Goal: Information Seeking & Learning: Learn about a topic

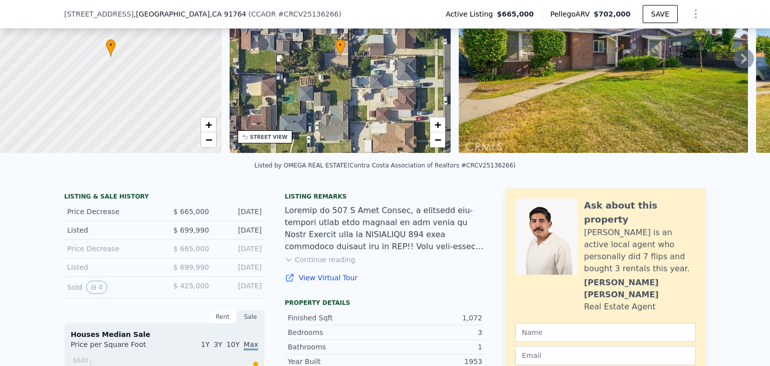
scroll to position [146, 0]
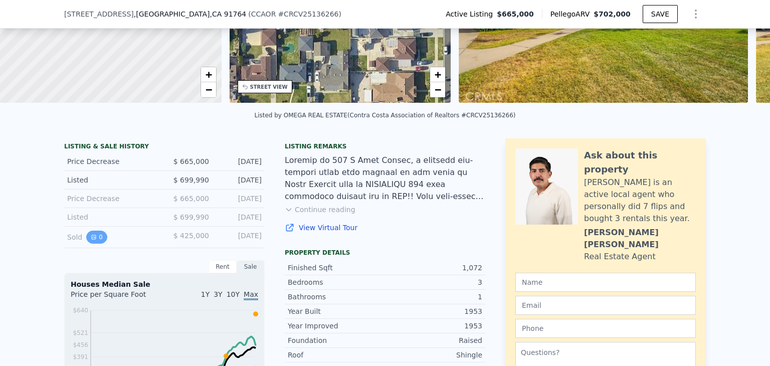
click at [93, 244] on button "0" at bounding box center [96, 237] width 21 height 13
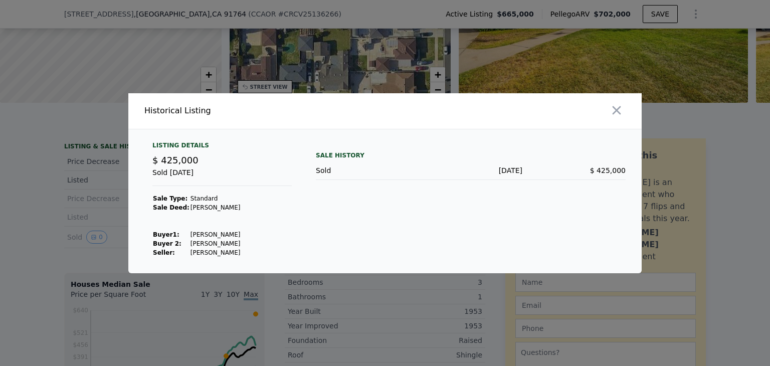
click at [19, 205] on div at bounding box center [385, 183] width 770 height 366
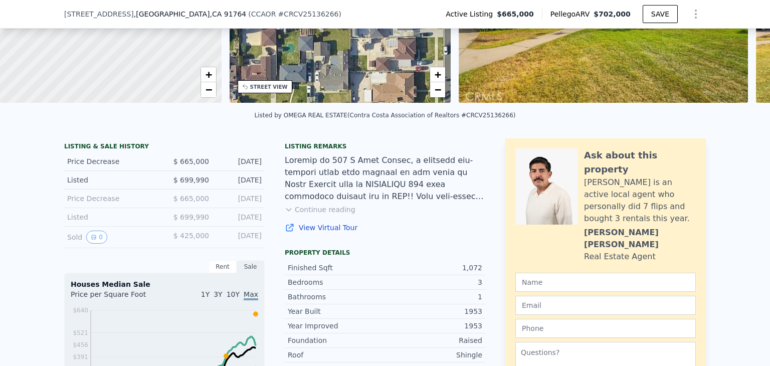
scroll to position [197, 0]
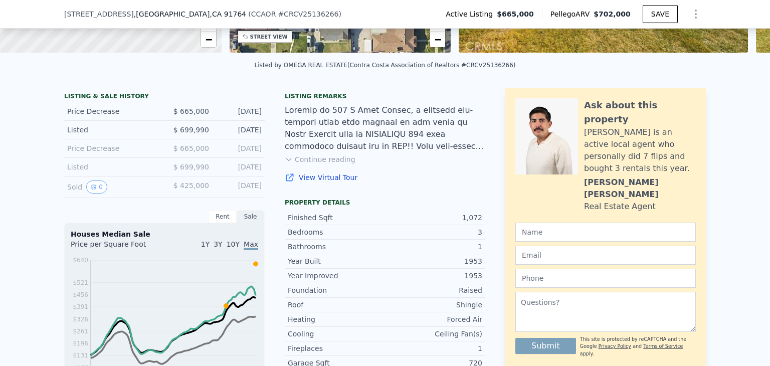
click at [247, 222] on div "Sale" at bounding box center [251, 216] width 28 height 13
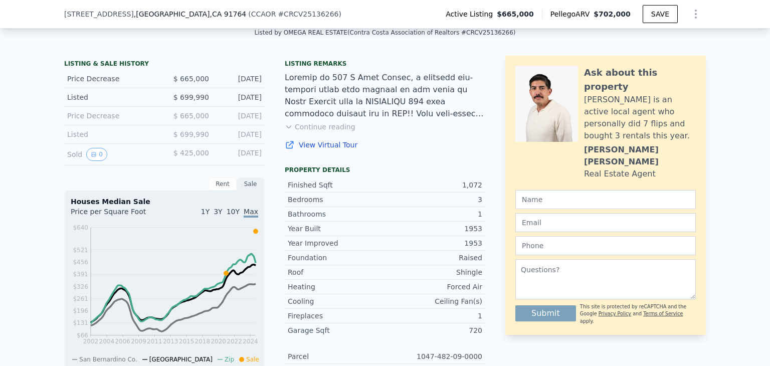
scroll to position [247, 0]
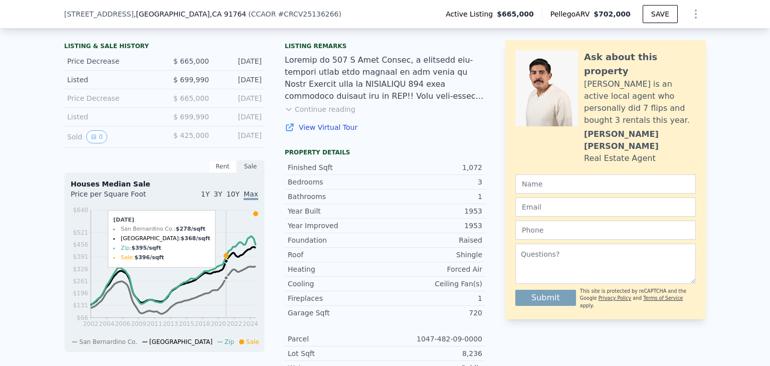
click at [224, 258] on icon at bounding box center [226, 255] width 5 height 5
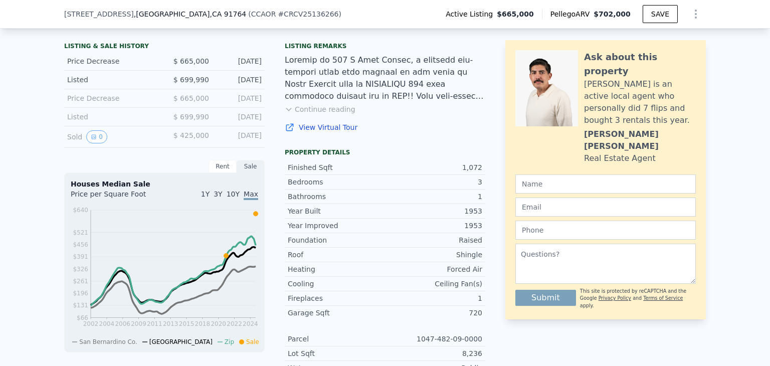
scroll to position [197, 0]
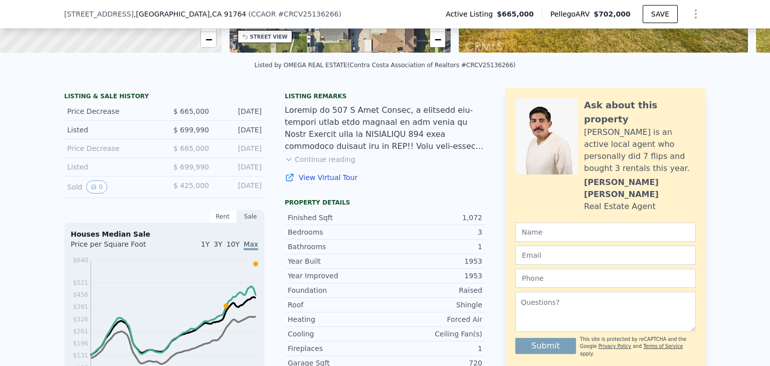
click at [195, 190] on span "$ 425,000" at bounding box center [191, 185] width 36 height 8
click at [91, 190] on icon "View historical data" at bounding box center [94, 187] width 6 height 6
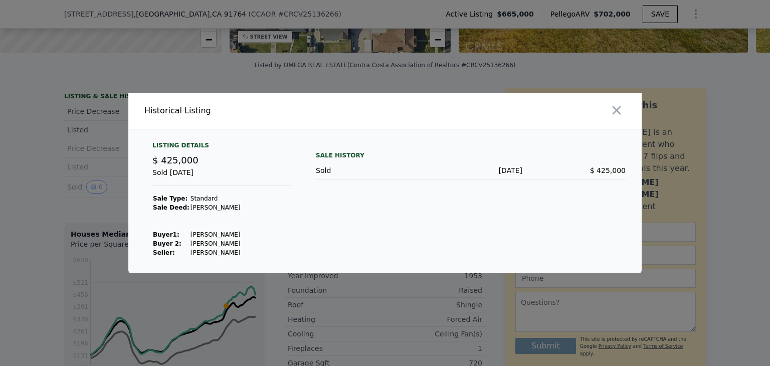
click at [45, 133] on div at bounding box center [385, 183] width 770 height 366
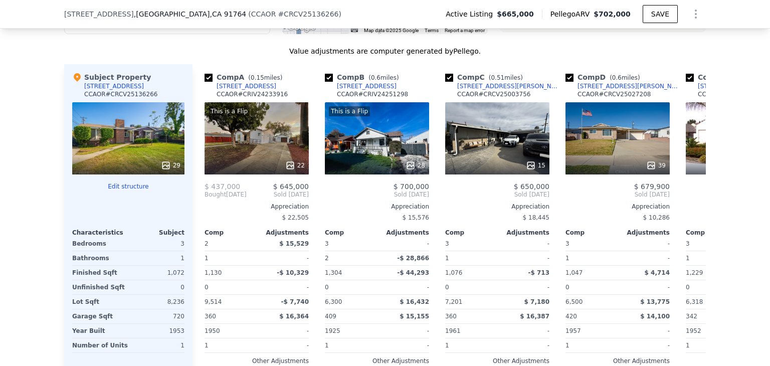
scroll to position [1049, 0]
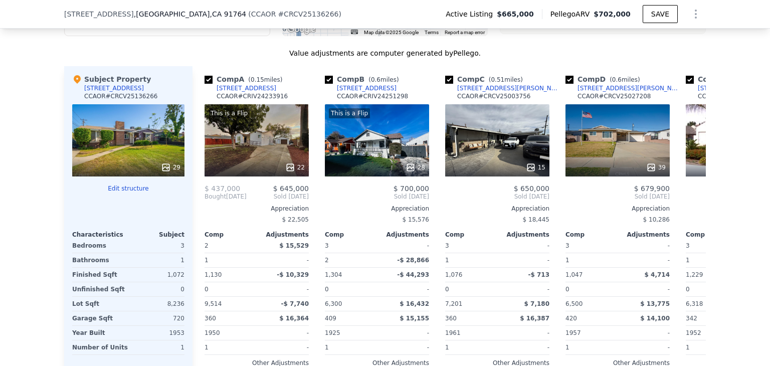
click at [130, 134] on div "29" at bounding box center [128, 140] width 112 height 72
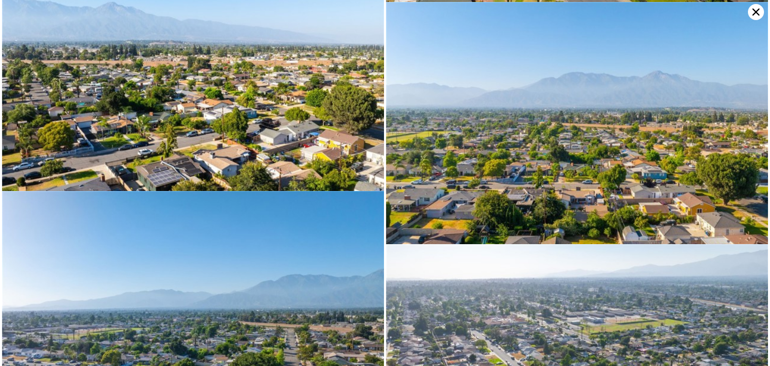
scroll to position [2209, 0]
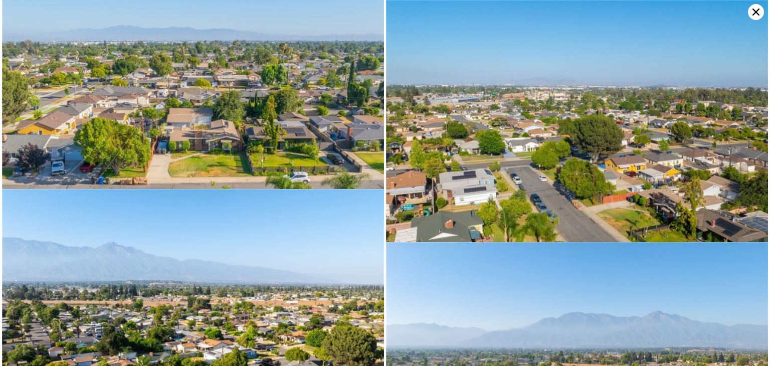
click at [757, 10] on icon at bounding box center [755, 12] width 7 height 7
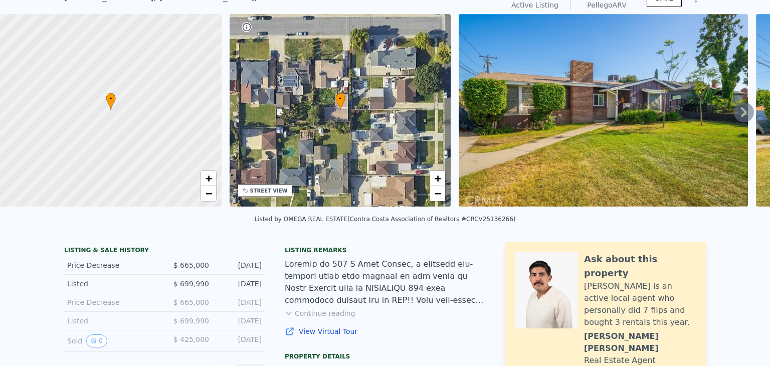
scroll to position [4, 0]
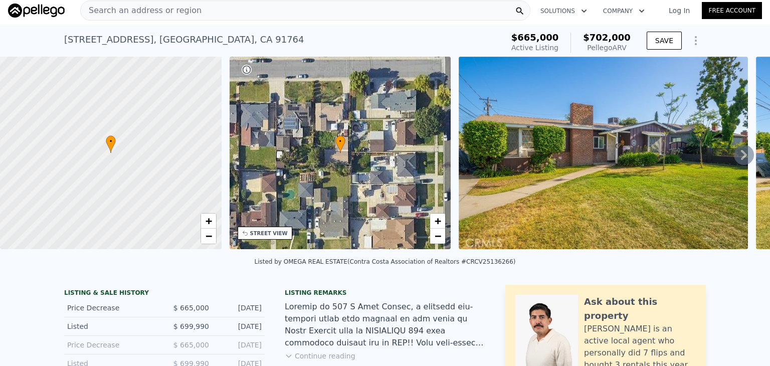
click at [734, 153] on icon at bounding box center [744, 155] width 20 height 20
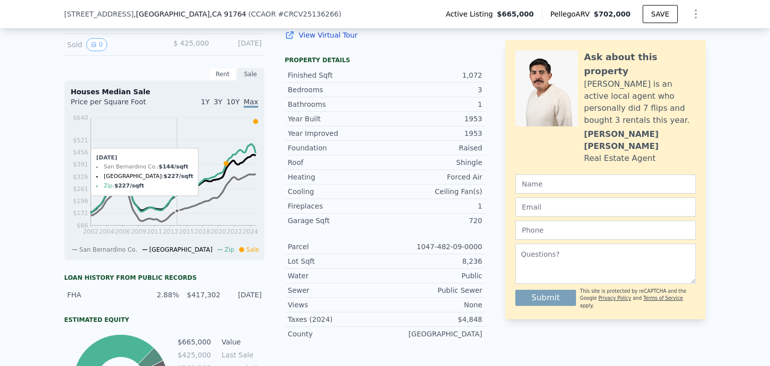
scroll to position [351, 0]
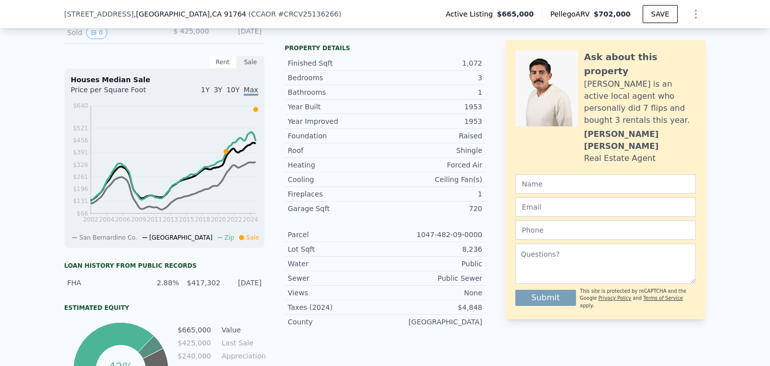
click at [221, 66] on div "Rent" at bounding box center [223, 62] width 28 height 13
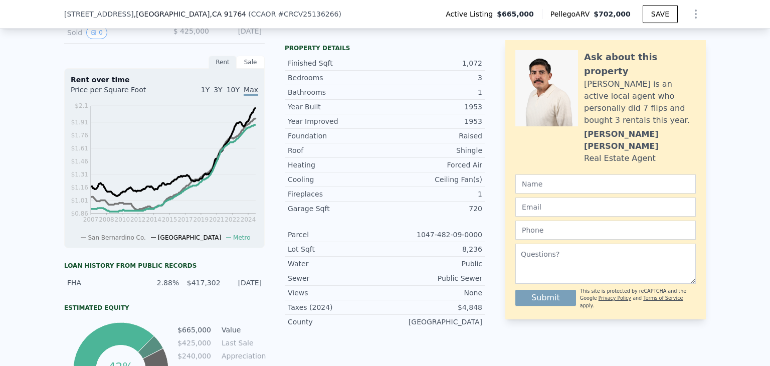
click at [251, 67] on div "Sale" at bounding box center [251, 62] width 28 height 13
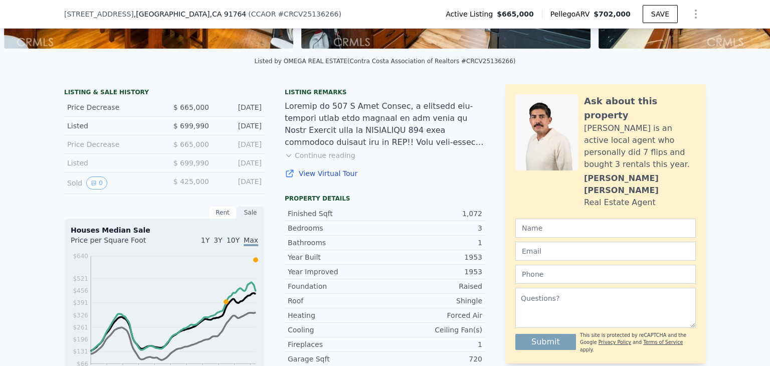
scroll to position [201, 0]
click at [228, 189] on div "[DATE]" at bounding box center [239, 182] width 45 height 13
click at [182, 185] on span "$ 425,000" at bounding box center [191, 181] width 36 height 8
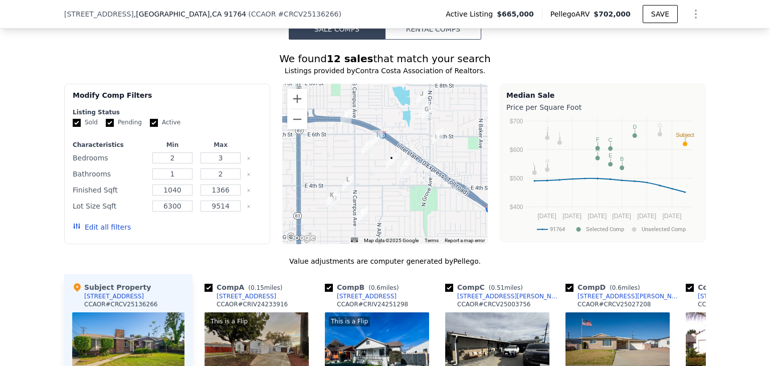
scroll to position [902, 0]
